Goal: Check status: Check status

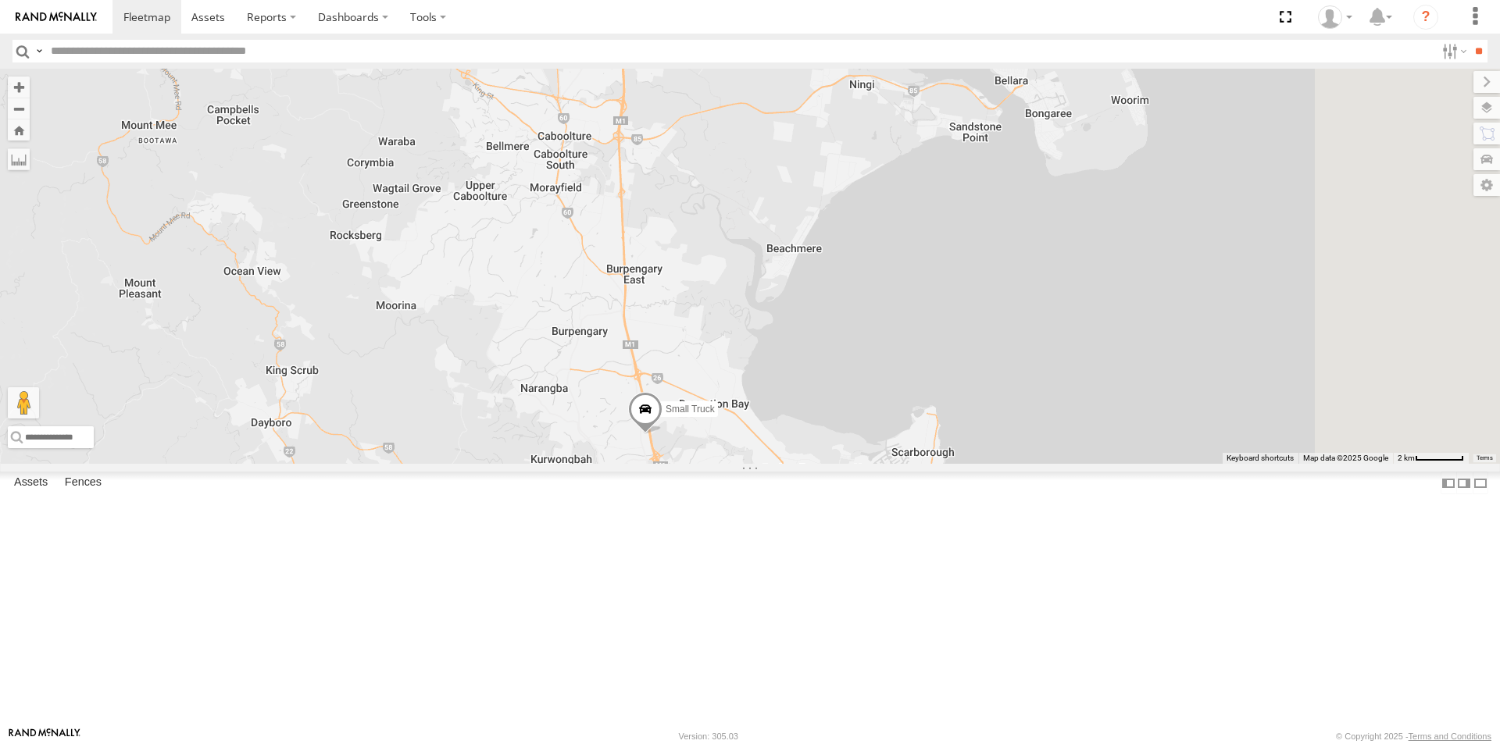
drag, startPoint x: 880, startPoint y: 675, endPoint x: 611, endPoint y: 372, distance: 405.1
click at [611, 372] on div "Delivery Truck cruise Small Truck" at bounding box center [750, 266] width 1500 height 395
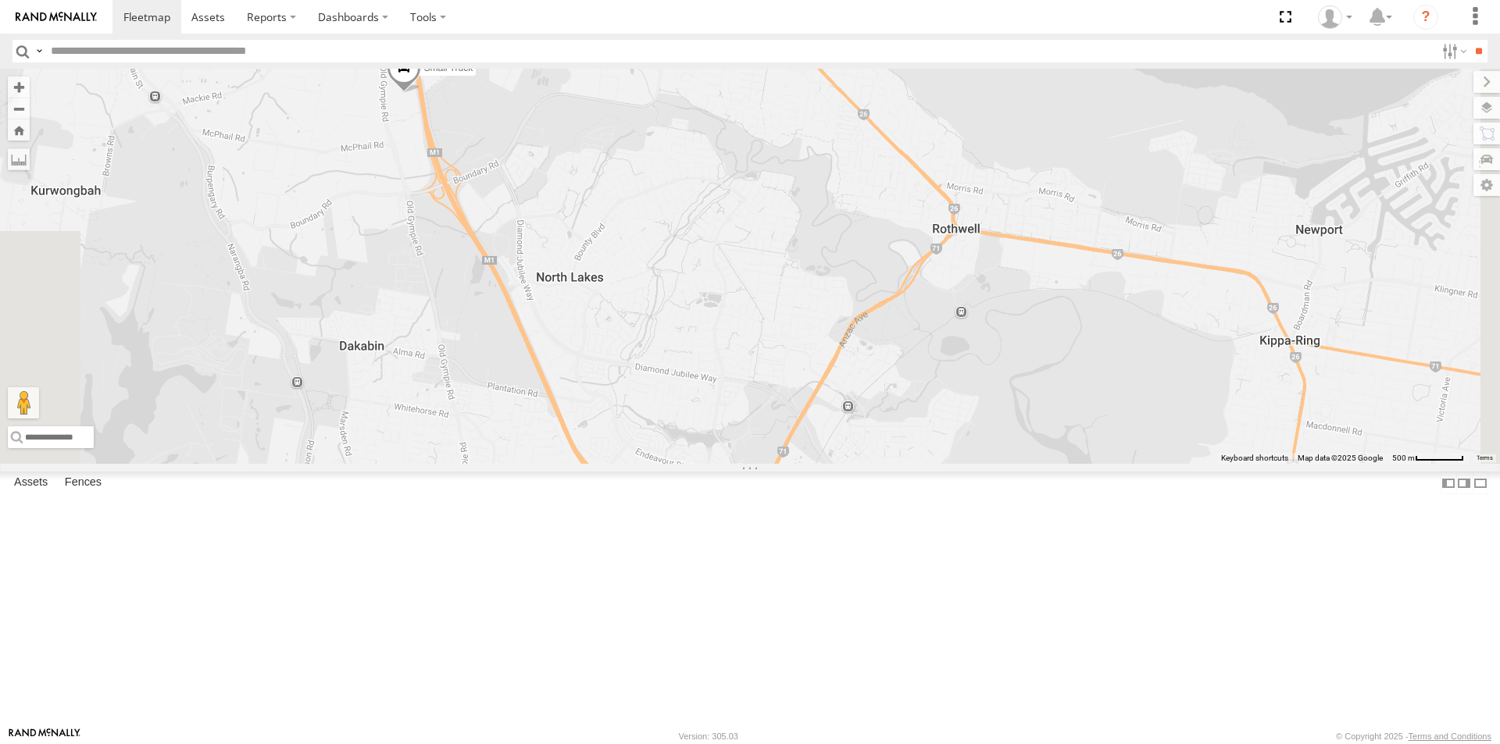
drag, startPoint x: 805, startPoint y: 609, endPoint x: 673, endPoint y: 142, distance: 484.5
click at [673, 142] on div "Delivery Truck cruise Small Truck" at bounding box center [750, 266] width 1500 height 395
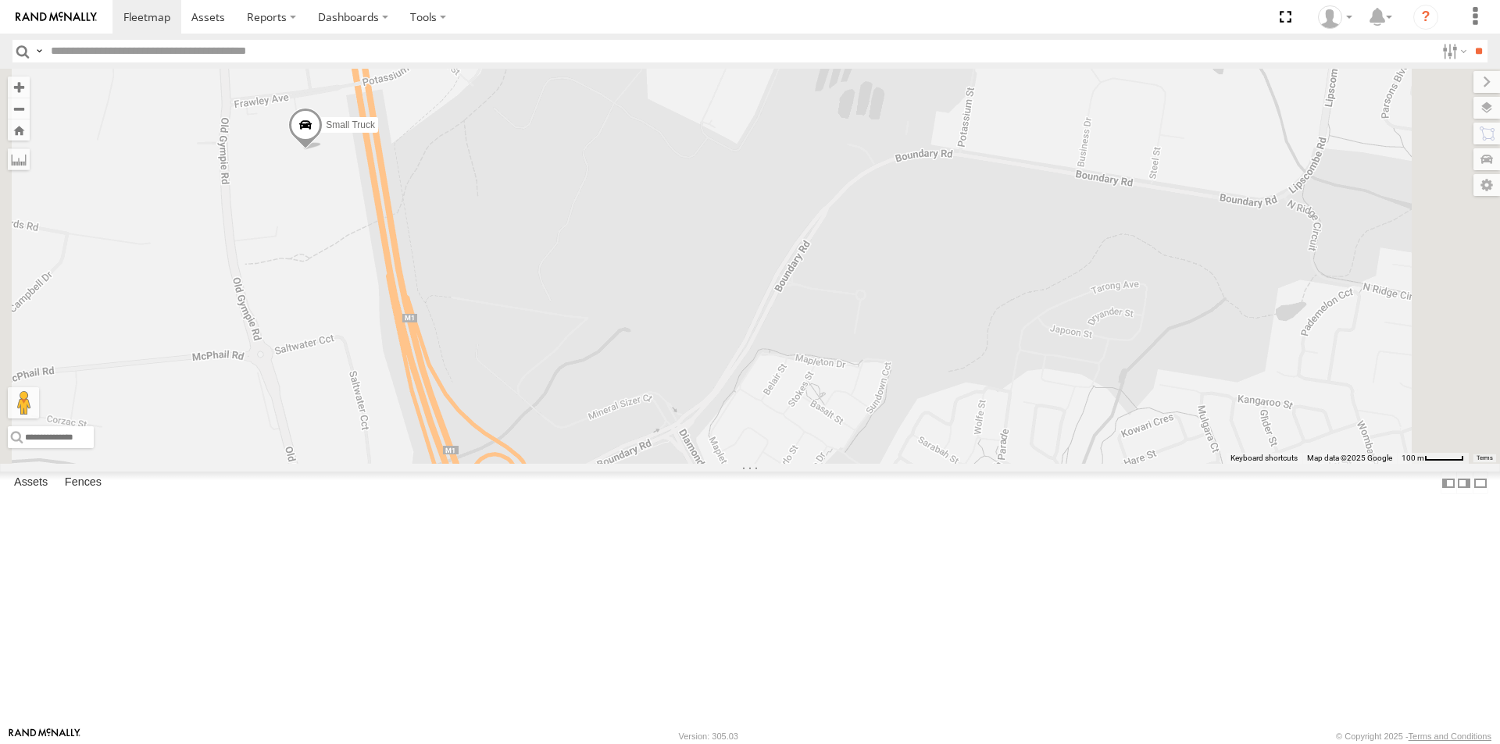
drag, startPoint x: 659, startPoint y: 112, endPoint x: 752, endPoint y: 511, distance: 409.3
click at [752, 464] on div "Delivery Truck cruise Small Truck" at bounding box center [750, 266] width 1500 height 395
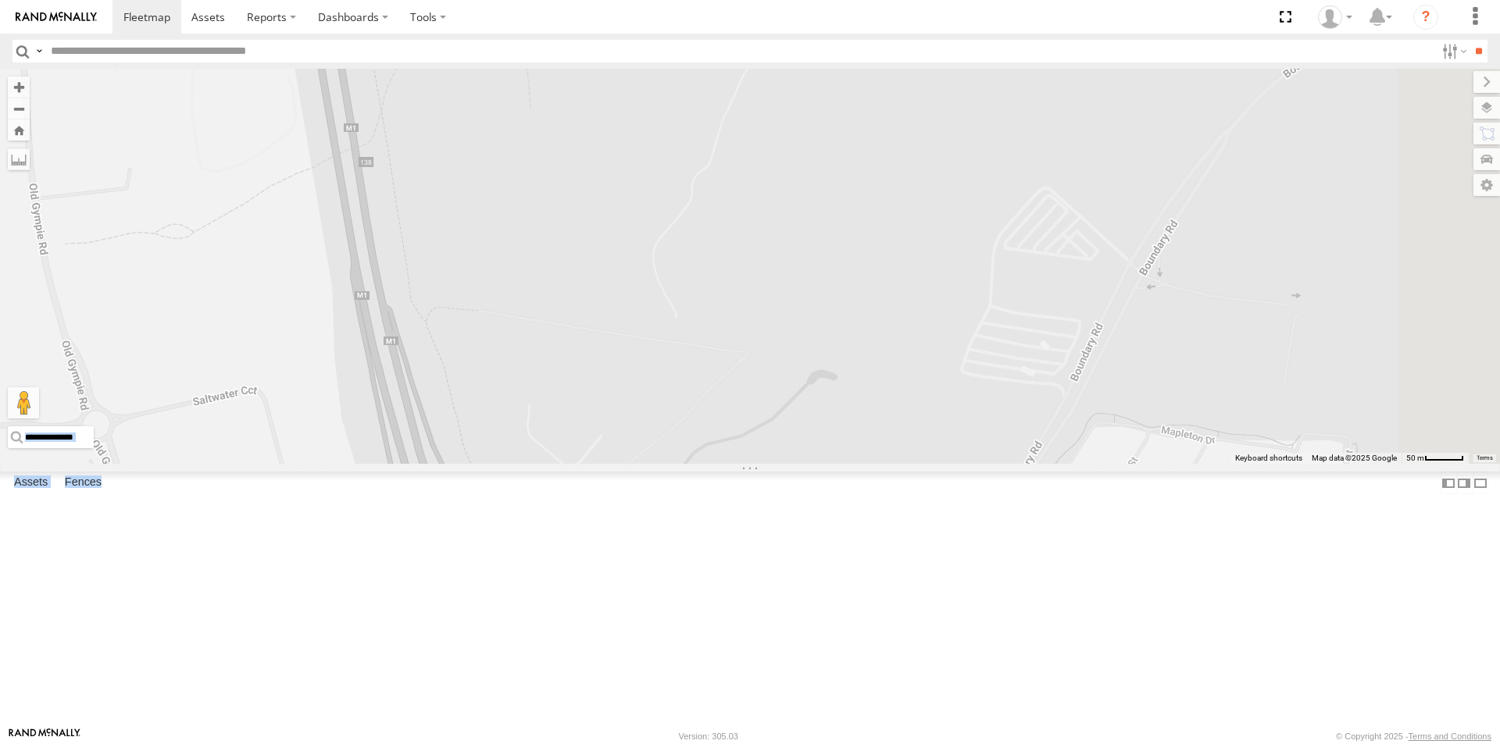
drag, startPoint x: 348, startPoint y: 270, endPoint x: 657, endPoint y: 335, distance: 316.1
click at [657, 335] on main "← Move left → Move right ↑ Move up ↓ Move down + Zoom in - Zoom out Home Jump l…" at bounding box center [750, 398] width 1500 height 659
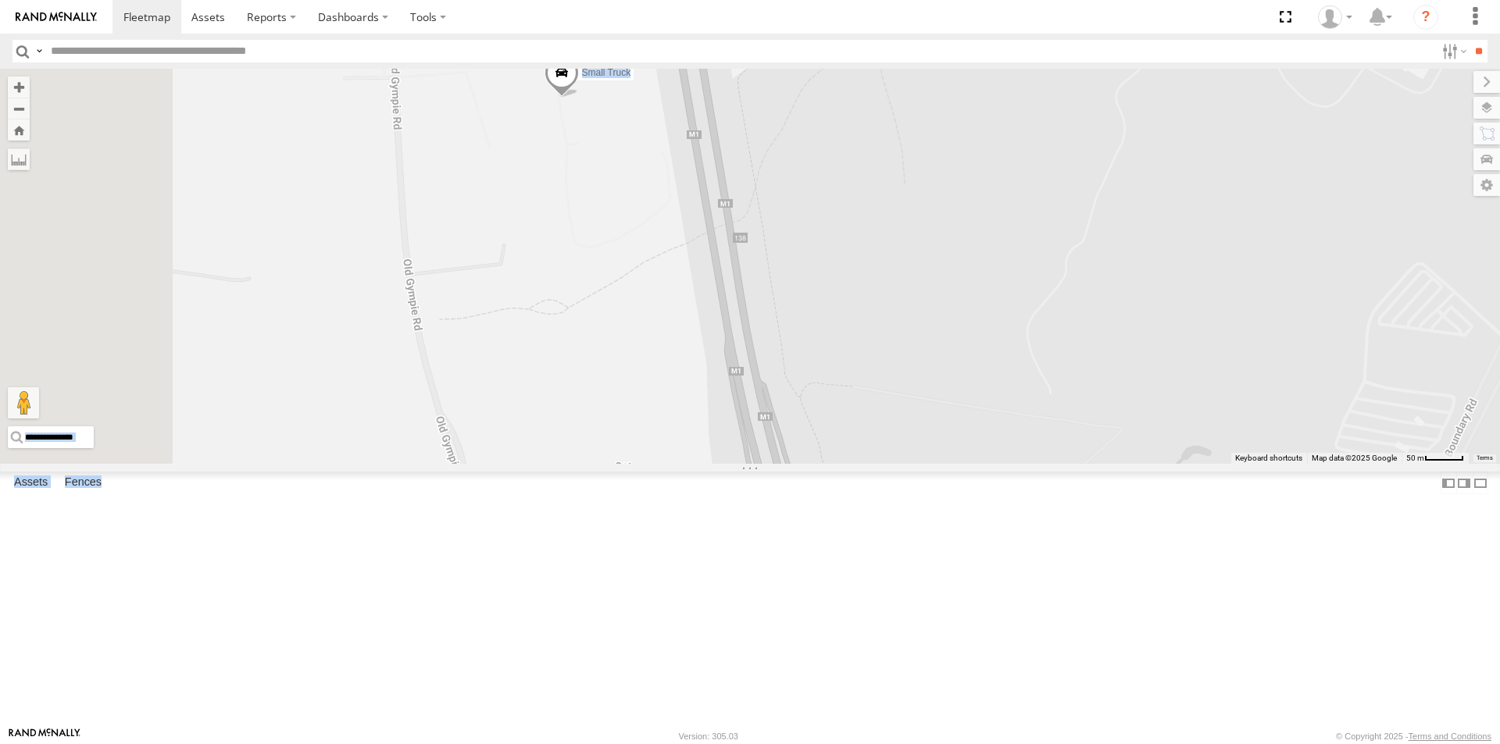
drag, startPoint x: 495, startPoint y: 323, endPoint x: 879, endPoint y: 412, distance: 393.6
click at [879, 412] on div "Delivery Truck cruise Small Truck" at bounding box center [750, 266] width 1500 height 395
click at [0, 0] on div "Delivery Truck All Assets [GEOGRAPHIC_DATA] Brendale -27.32746 152.9774 Small T…" at bounding box center [0, 0] width 0 height 0
